Goal: Transaction & Acquisition: Purchase product/service

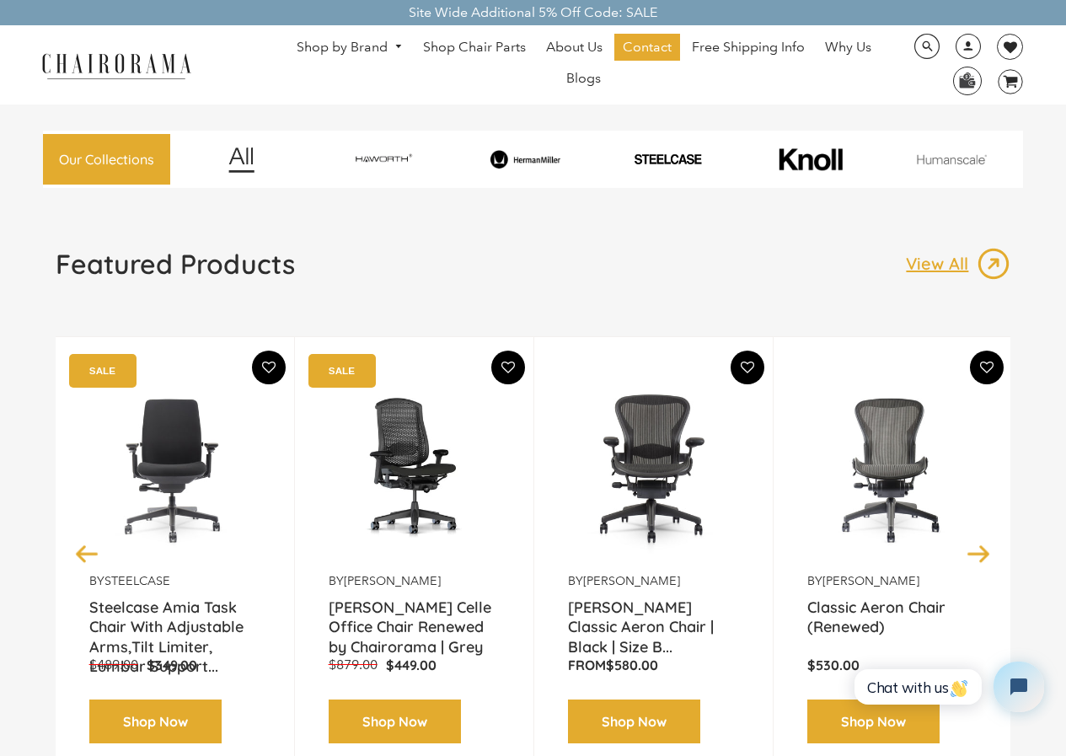
click at [381, 50] on link "Shop by Brand" at bounding box center [349, 48] width 123 height 26
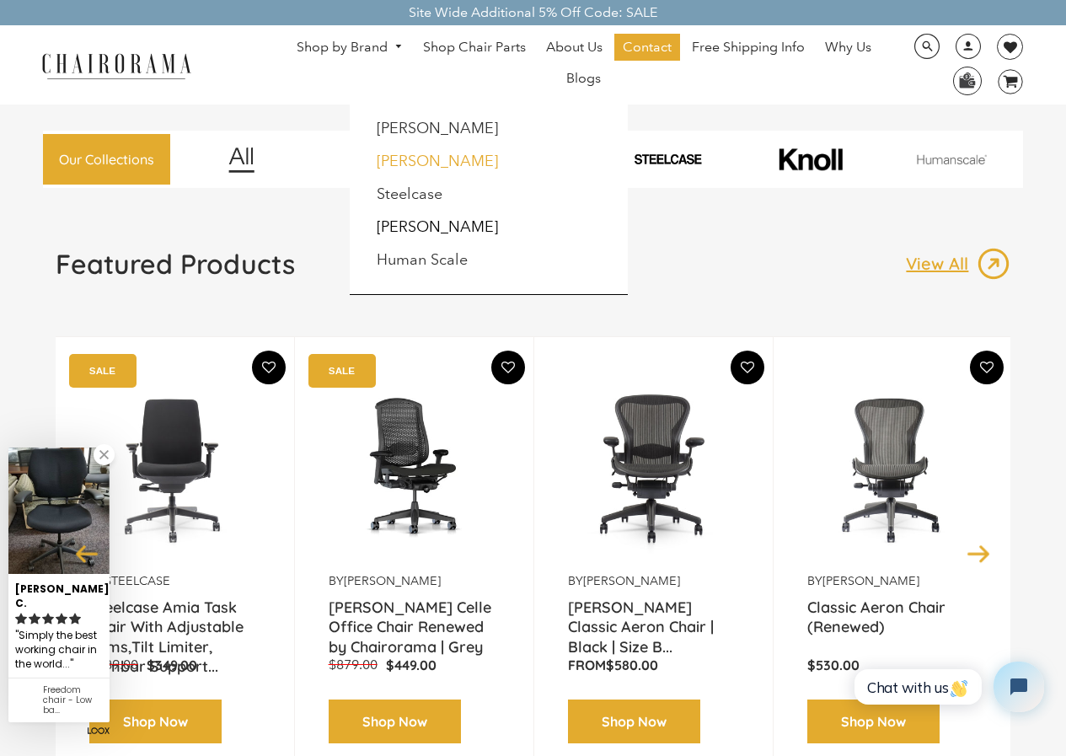
click at [438, 159] on link "[PERSON_NAME]" at bounding box center [437, 161] width 121 height 19
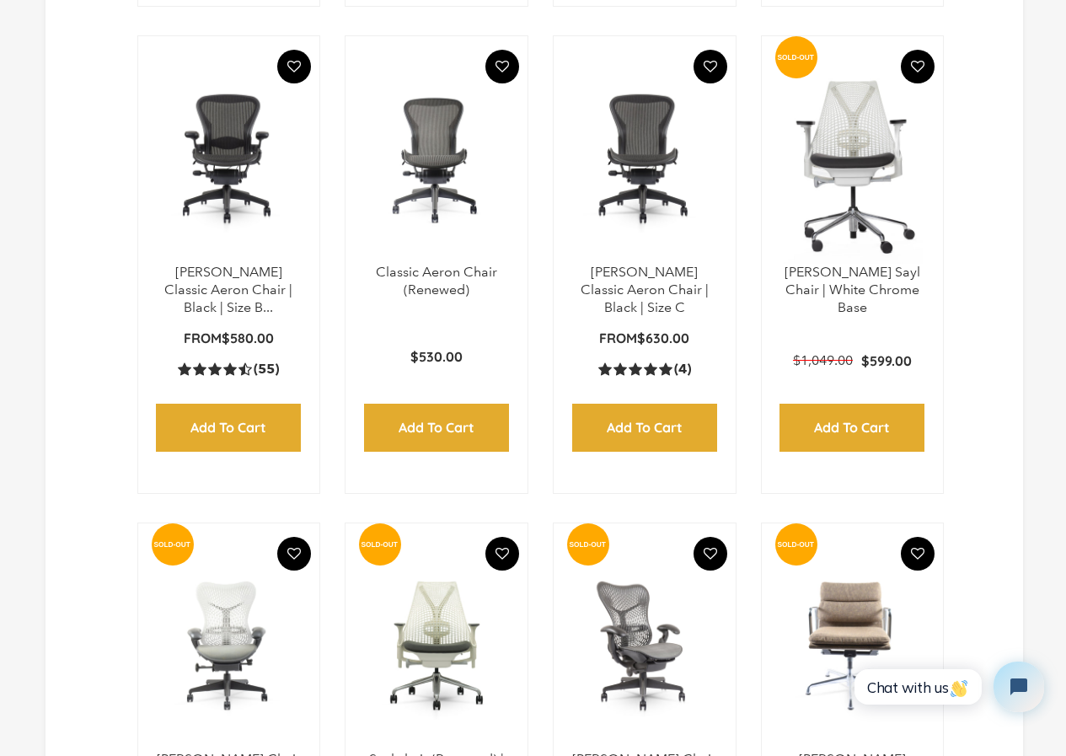
click at [276, 259] on img at bounding box center [229, 158] width 148 height 211
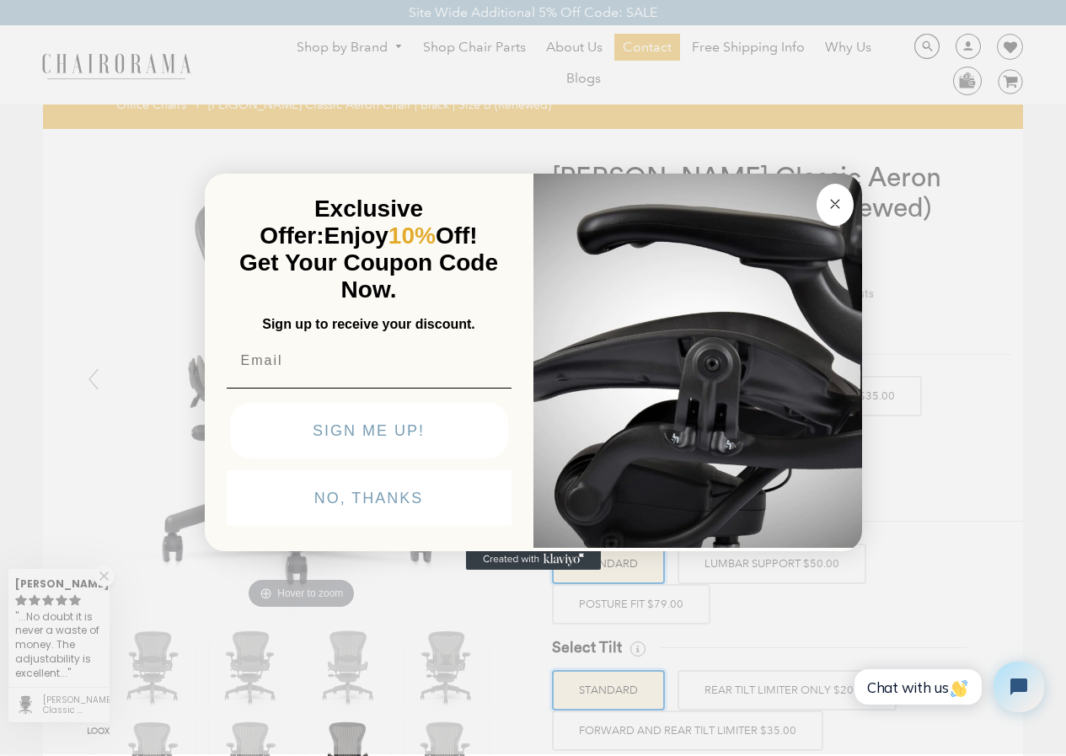
click at [838, 212] on circle "Close dialog" at bounding box center [834, 203] width 19 height 19
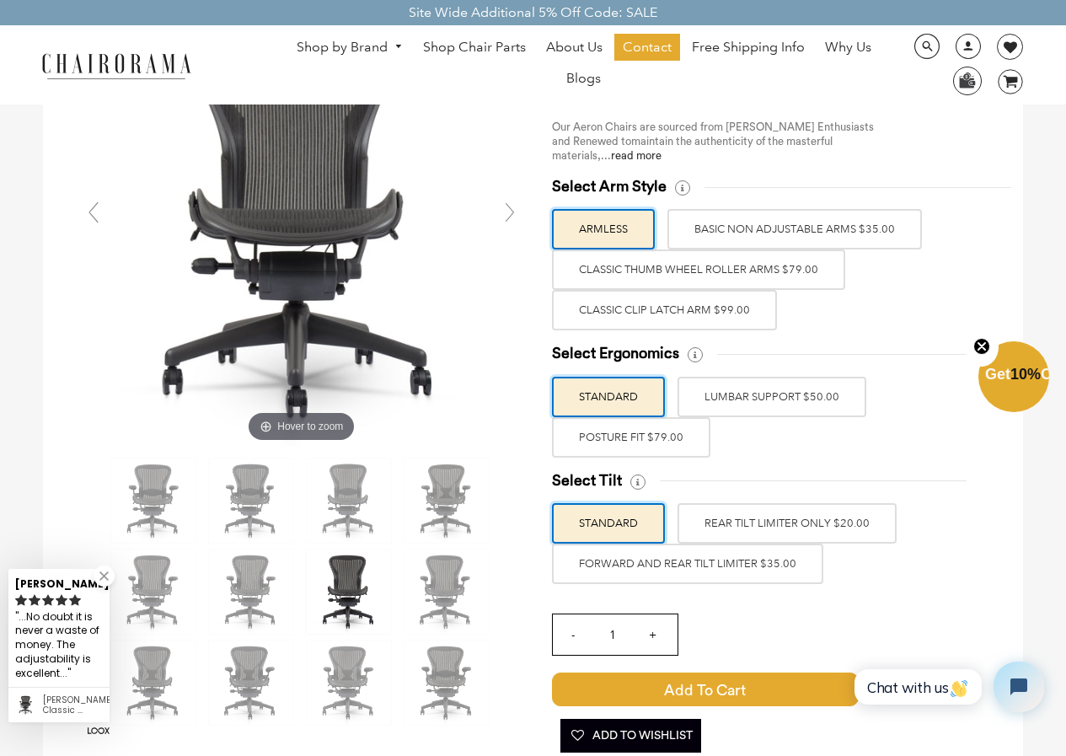
scroll to position [168, 0]
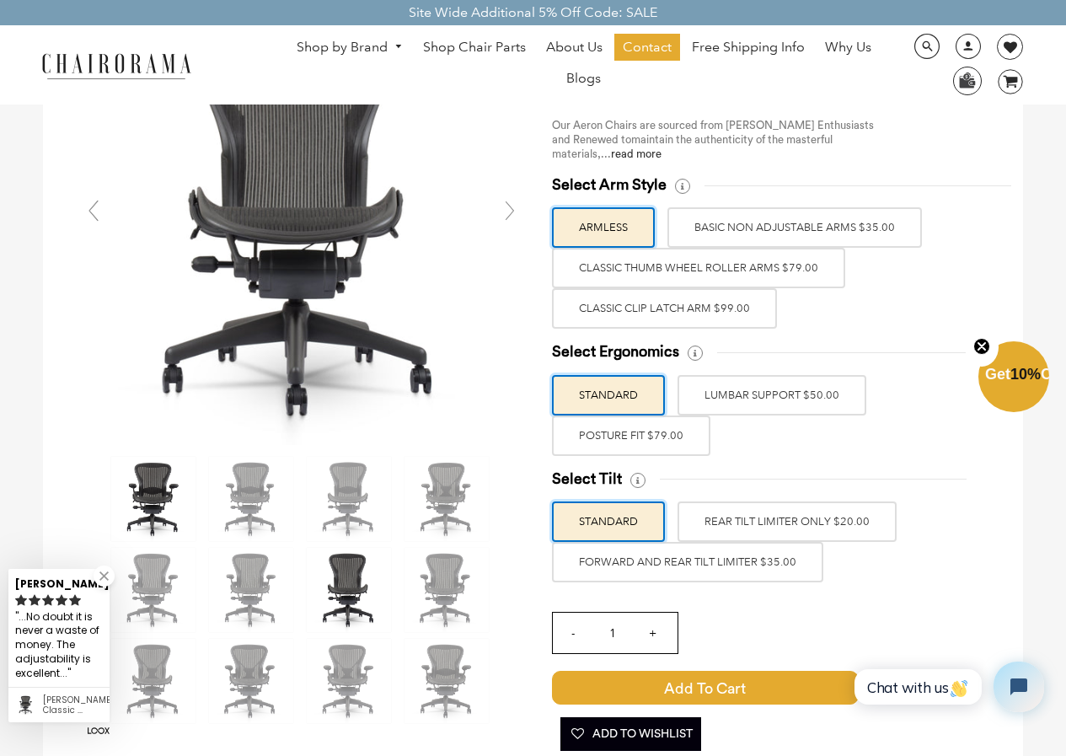
click at [164, 467] on img at bounding box center [153, 499] width 84 height 84
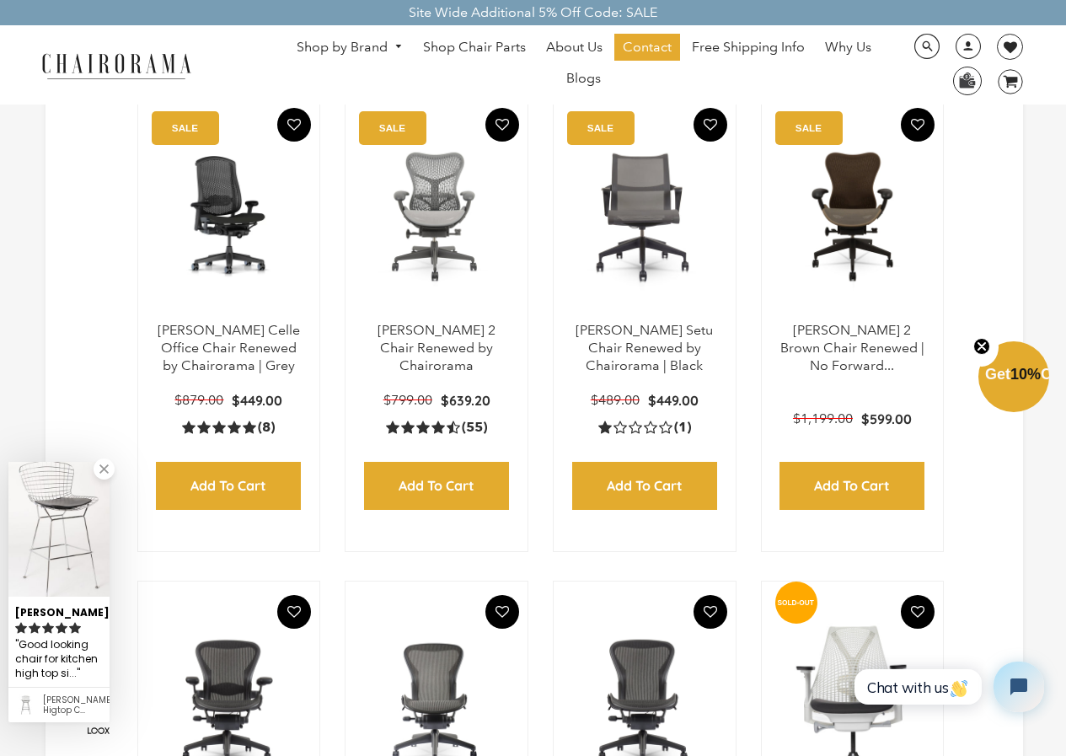
scroll to position [371, 0]
